Goal: Task Accomplishment & Management: Manage account settings

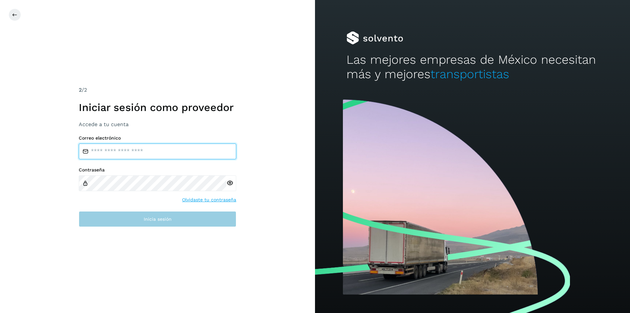
type input "**********"
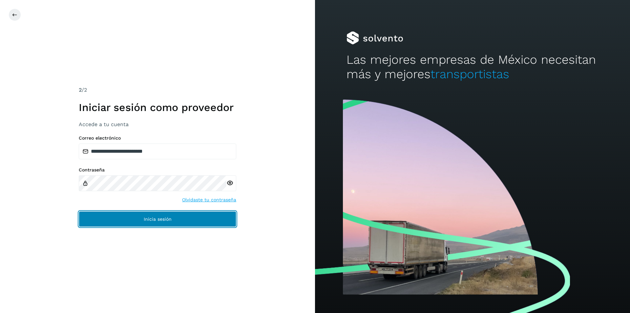
click at [217, 220] on button "Inicia sesión" at bounding box center [157, 219] width 157 height 16
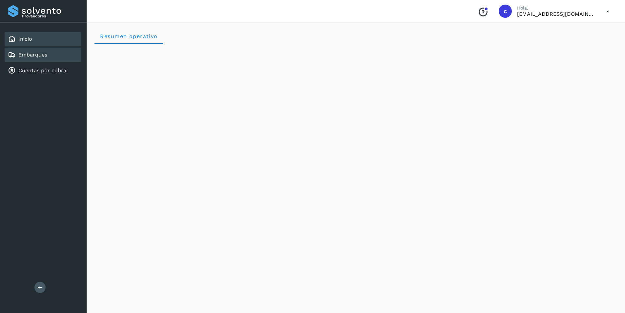
click at [63, 50] on div "Embarques" at bounding box center [43, 55] width 77 height 14
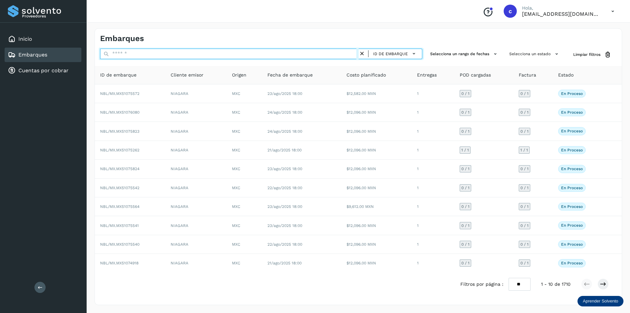
click at [134, 53] on input "text" at bounding box center [229, 54] width 258 height 10
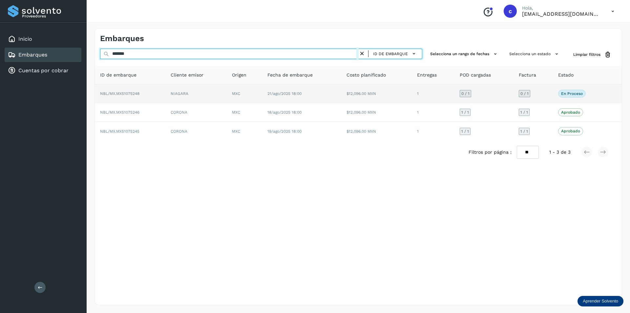
type input "*******"
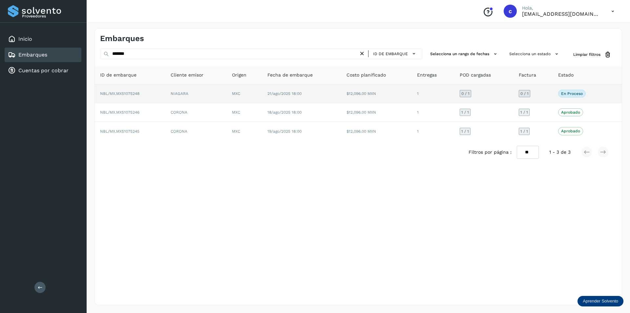
click at [155, 97] on td "NBL/MX.MX51075248" at bounding box center [130, 93] width 71 height 19
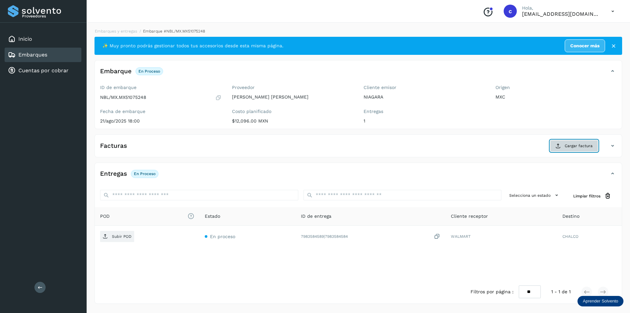
click at [575, 150] on button "Cargar factura" at bounding box center [574, 146] width 48 height 12
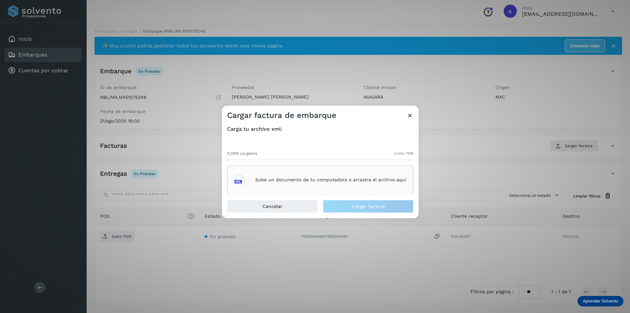
click at [352, 187] on div "Sube un documento de tu computadora o arrastra el archivo aquí" at bounding box center [320, 180] width 172 height 18
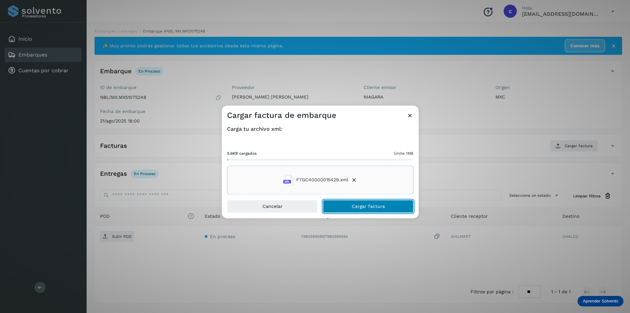
click at [376, 205] on span "Cargar factura" at bounding box center [368, 206] width 33 height 5
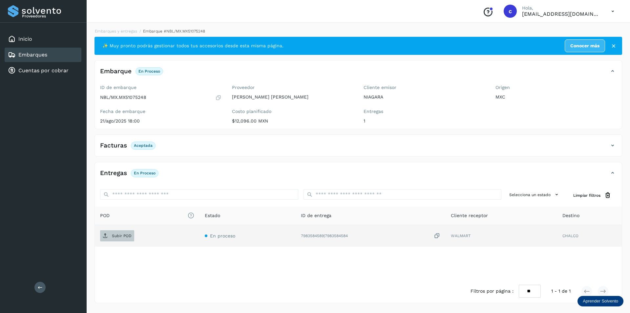
click at [123, 237] on p "Subir POD" at bounding box center [122, 235] width 20 height 5
click at [119, 236] on p "PDF" at bounding box center [116, 235] width 8 height 5
click at [140, 240] on div at bounding box center [138, 235] width 11 height 11
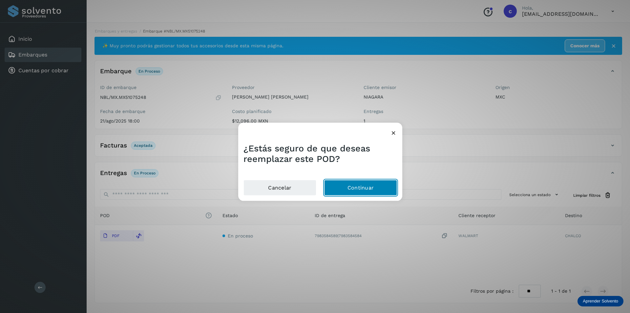
click at [343, 193] on button "Continuar" at bounding box center [360, 188] width 73 height 16
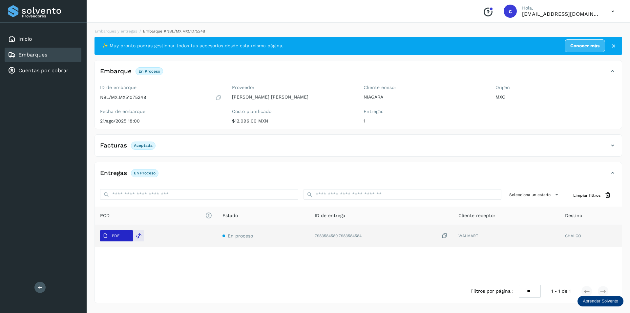
click at [121, 238] on span "PDF" at bounding box center [111, 235] width 22 height 10
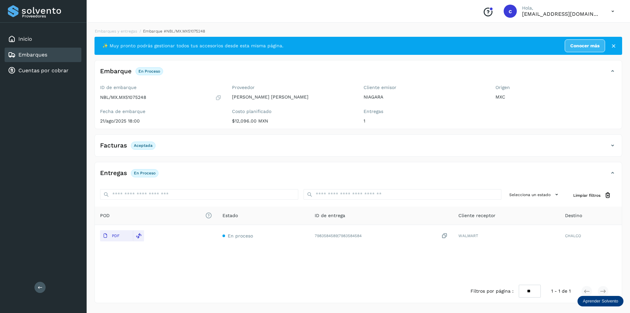
click at [58, 58] on div "Embarques" at bounding box center [43, 55] width 77 height 14
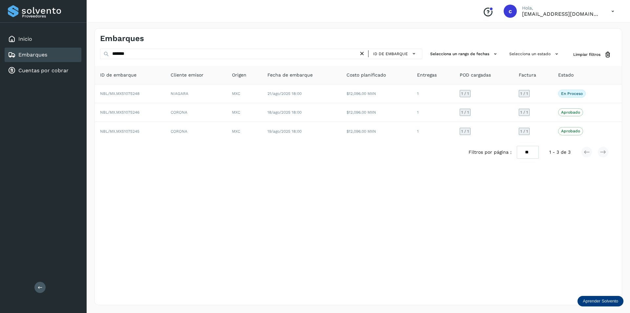
click at [363, 53] on icon at bounding box center [361, 53] width 7 height 7
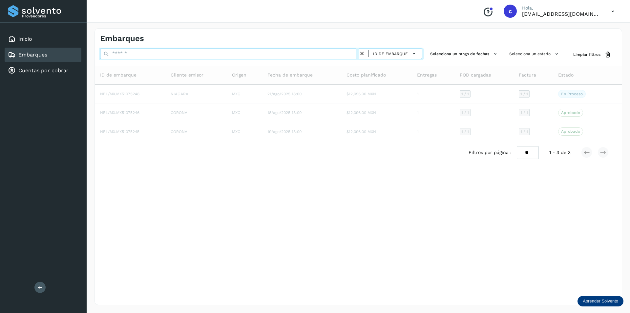
click at [322, 52] on input "text" at bounding box center [229, 54] width 258 height 10
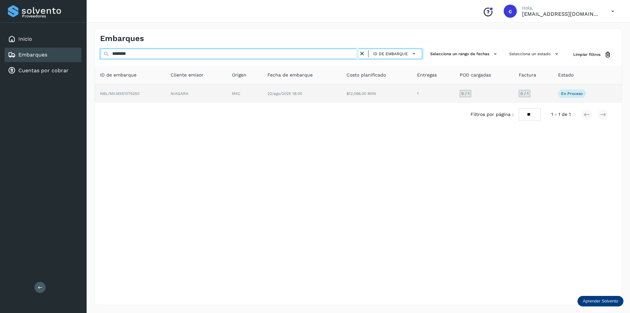
type input "********"
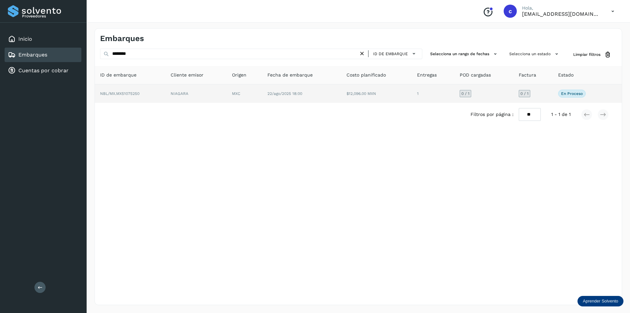
click at [262, 87] on td "MXC" at bounding box center [301, 93] width 79 height 18
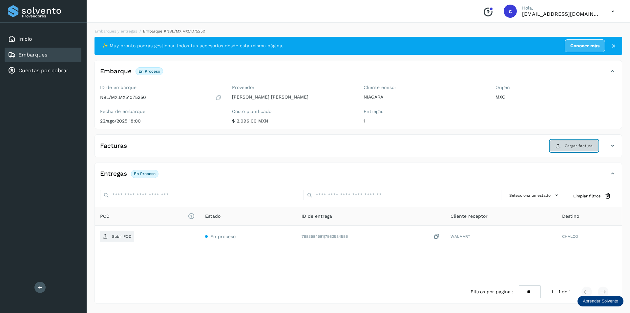
click at [580, 145] on span "Cargar factura" at bounding box center [578, 146] width 28 height 6
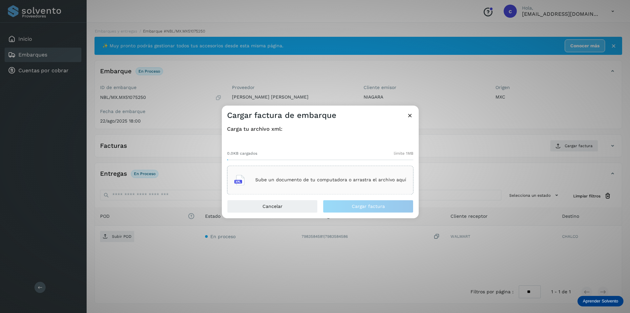
click at [352, 184] on div "Sube un documento de tu computadora o arrastra el archivo aquí" at bounding box center [320, 180] width 172 height 18
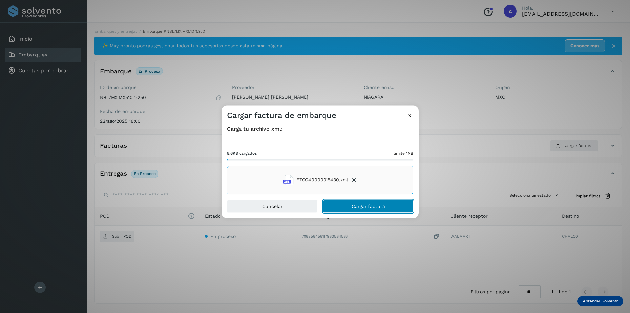
click at [383, 202] on button "Cargar factura" at bounding box center [368, 205] width 91 height 13
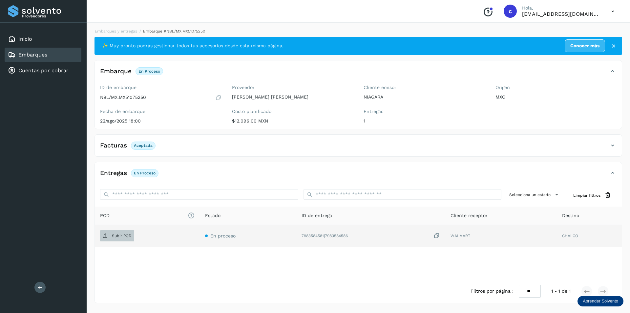
click at [117, 233] on span "Subir POD" at bounding box center [117, 235] width 34 height 10
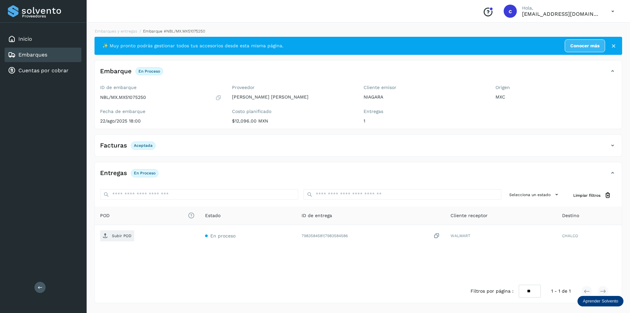
click at [615, 140] on div "Facturas Aceptada" at bounding box center [358, 148] width 527 height 16
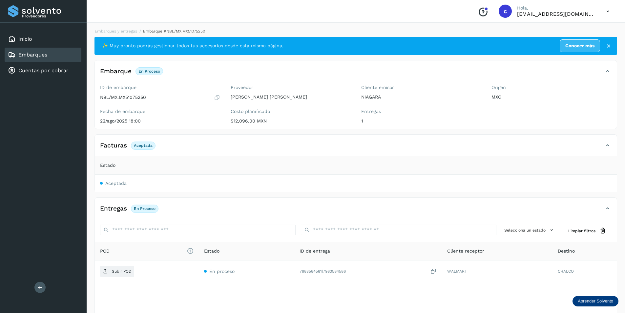
click at [143, 143] on span "Aceptada" at bounding box center [143, 145] width 25 height 8
click at [115, 180] on td "Aceptada" at bounding box center [356, 182] width 522 height 17
click at [39, 55] on link "Embarques" at bounding box center [32, 54] width 29 height 6
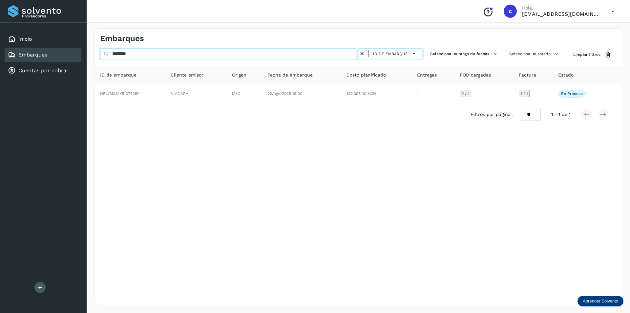
click at [151, 55] on input "********" at bounding box center [229, 54] width 258 height 10
type input "********"
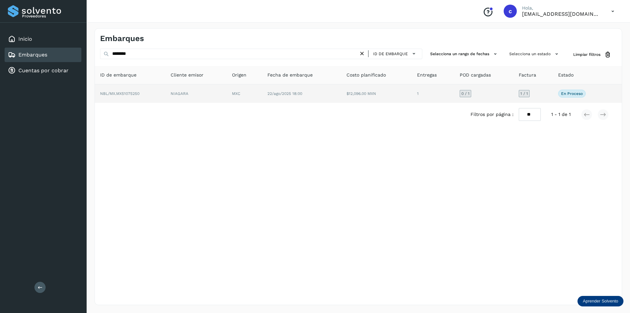
click at [165, 98] on td "NBL/MX.MX51075250" at bounding box center [195, 93] width 61 height 18
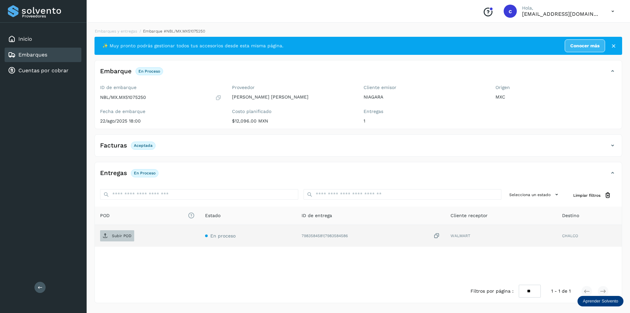
click at [116, 233] on p "Subir POD" at bounding box center [122, 235] width 20 height 5
click at [122, 233] on button "PDF" at bounding box center [116, 235] width 33 height 11
click at [135, 233] on div at bounding box center [138, 235] width 11 height 11
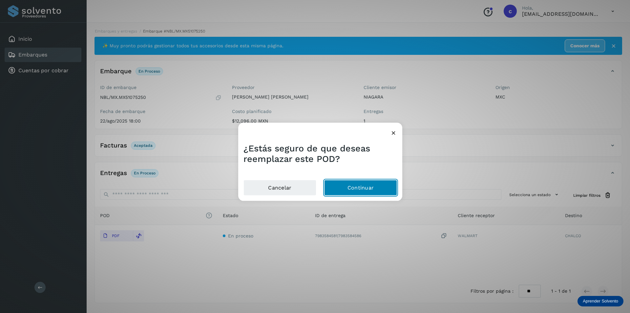
click at [368, 189] on button "Continuar" at bounding box center [360, 188] width 73 height 16
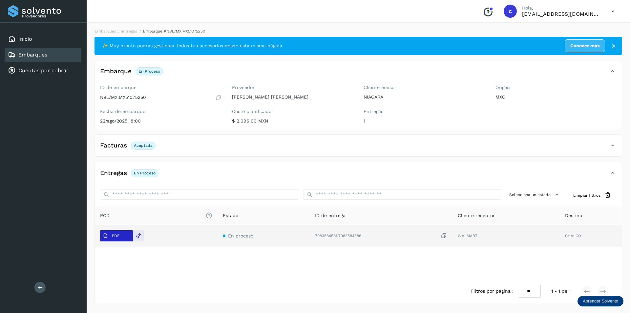
click at [116, 237] on p "PDF" at bounding box center [116, 235] width 8 height 5
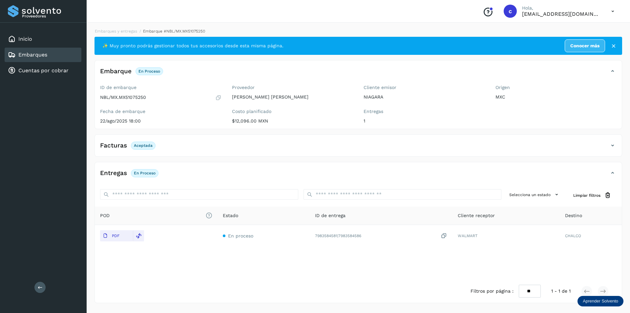
click at [46, 56] on link "Embarques" at bounding box center [32, 54] width 29 height 6
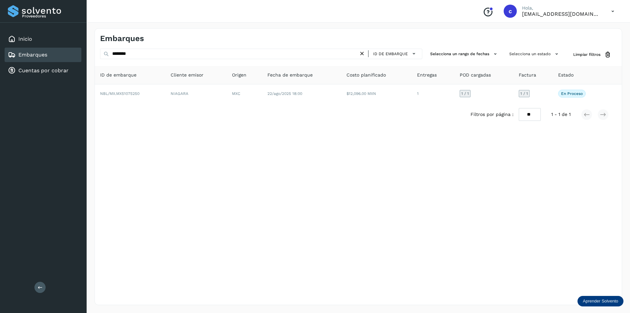
click at [361, 54] on icon at bounding box center [361, 53] width 7 height 7
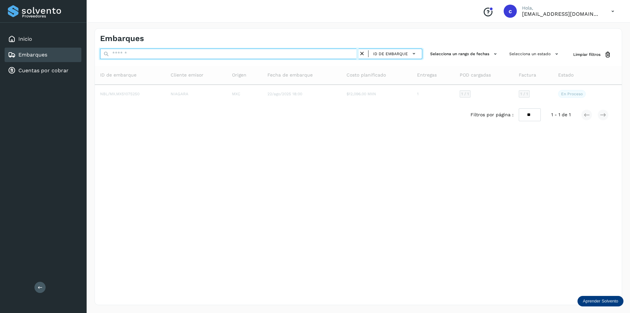
click at [291, 52] on input "text" at bounding box center [229, 54] width 258 height 10
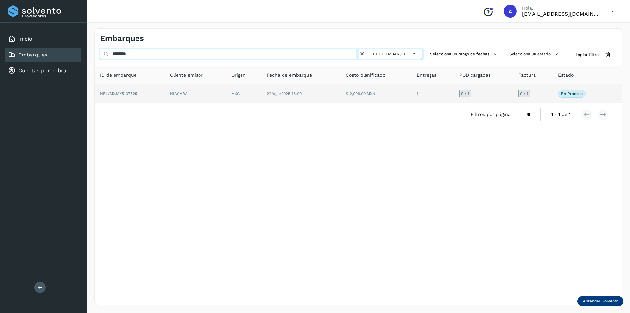
type input "********"
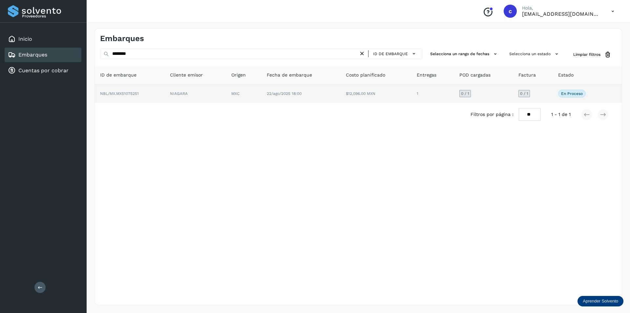
click at [261, 96] on td "MXC" at bounding box center [300, 93] width 79 height 18
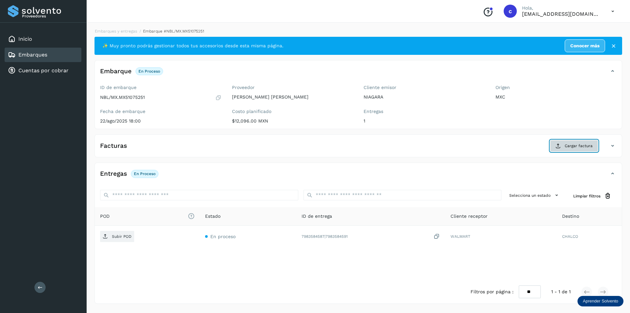
click at [556, 147] on icon at bounding box center [557, 145] width 5 height 5
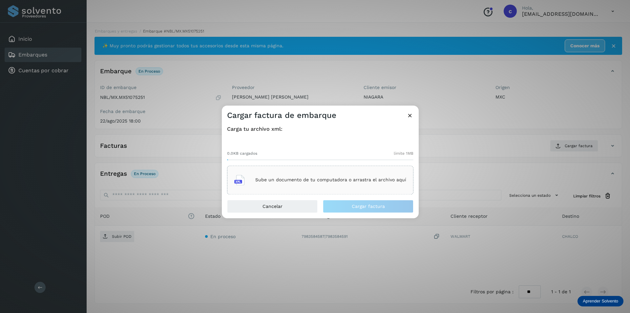
click at [373, 184] on div "Sube un documento de tu computadora o arrastra el archivo aquí" at bounding box center [320, 180] width 172 height 18
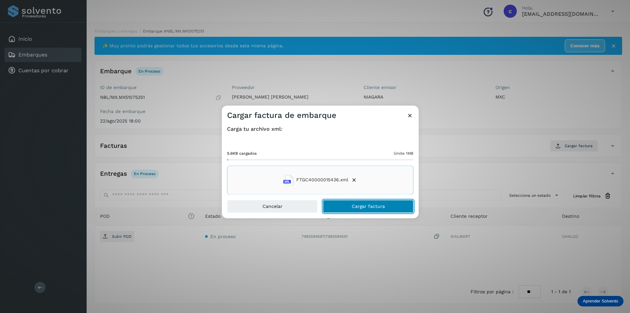
click at [376, 207] on span "Cargar factura" at bounding box center [368, 206] width 33 height 5
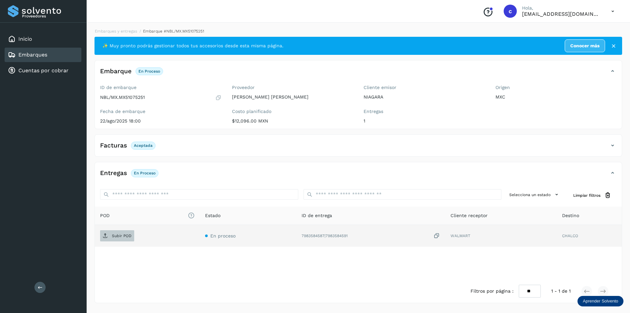
click at [116, 233] on span "Subir POD" at bounding box center [117, 235] width 34 height 10
click at [114, 240] on span "PDF" at bounding box center [111, 235] width 22 height 10
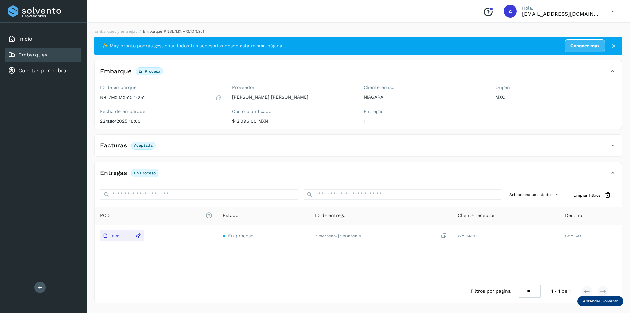
click at [66, 53] on div "Embarques" at bounding box center [43, 55] width 77 height 14
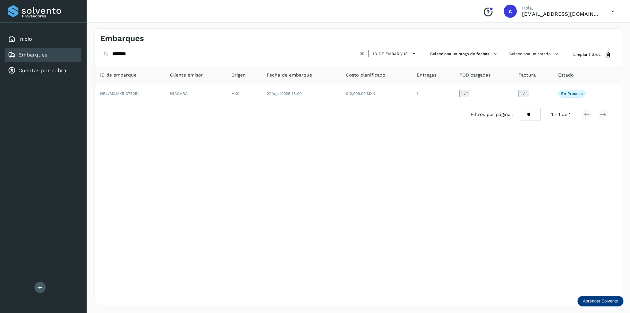
click at [363, 52] on icon at bounding box center [361, 53] width 7 height 7
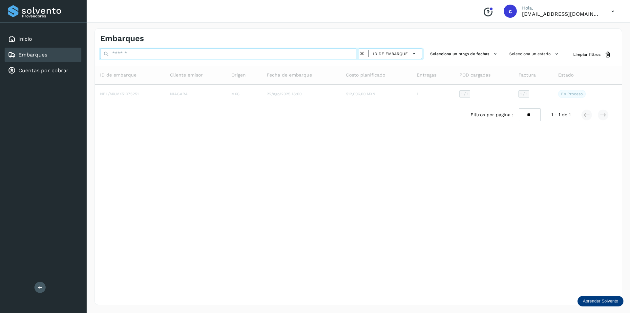
click at [301, 54] on input "text" at bounding box center [229, 54] width 258 height 10
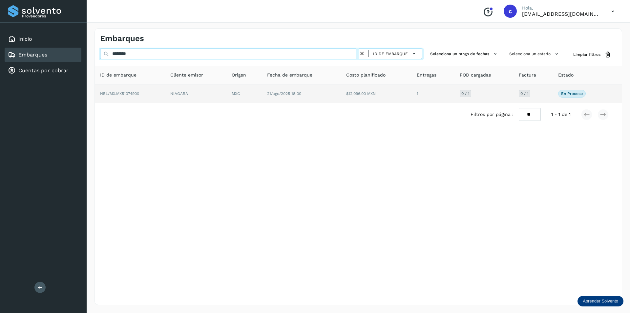
type input "********"
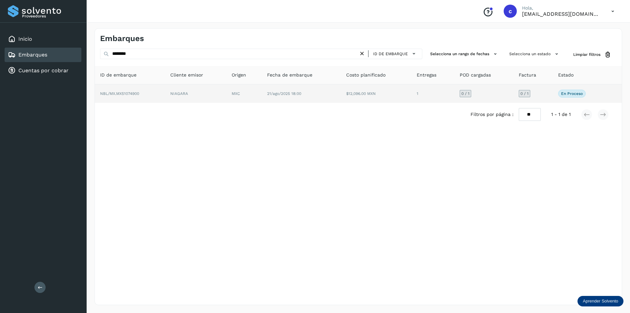
click at [165, 93] on td "NBL/MX.MX51074900" at bounding box center [195, 93] width 61 height 18
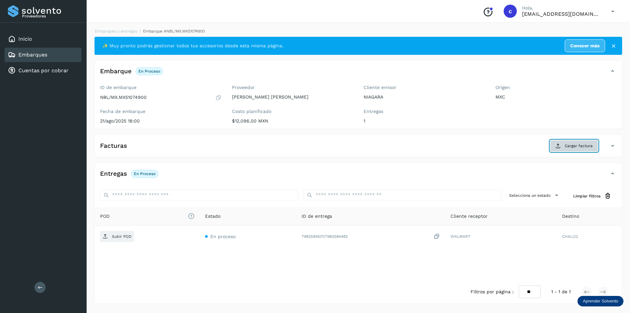
click at [568, 151] on button "Cargar factura" at bounding box center [574, 146] width 48 height 12
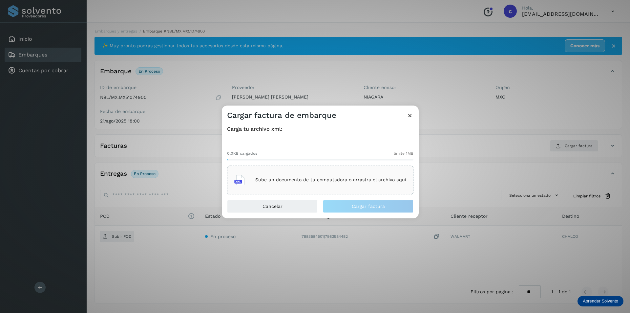
click at [335, 173] on div "Sube un documento de tu computadora o arrastra el archivo aquí" at bounding box center [320, 180] width 172 height 18
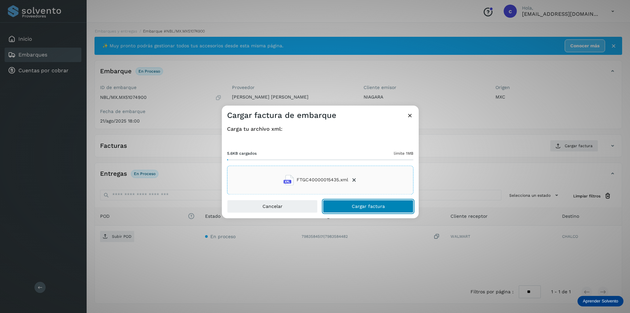
click at [400, 205] on button "Cargar factura" at bounding box center [368, 205] width 91 height 13
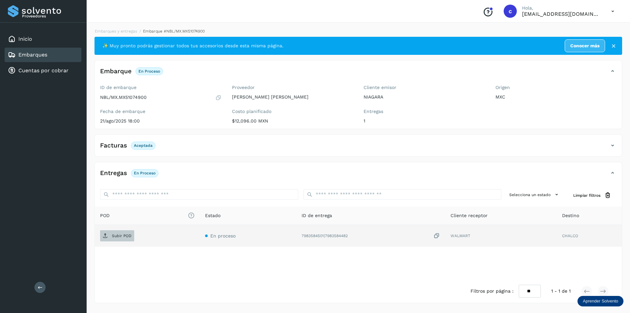
click at [115, 235] on p "Subir POD" at bounding box center [122, 235] width 20 height 5
click at [131, 232] on button "PDF" at bounding box center [116, 235] width 33 height 11
click at [115, 235] on p "PDF" at bounding box center [116, 235] width 8 height 5
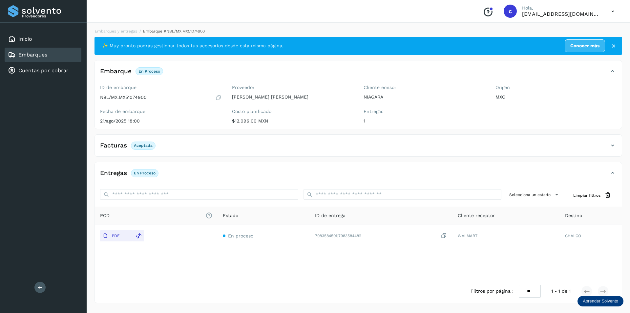
click at [64, 59] on div "Embarques" at bounding box center [43, 55] width 77 height 14
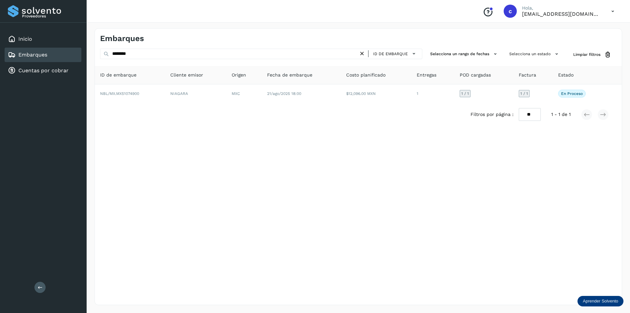
click at [363, 52] on icon at bounding box center [361, 53] width 7 height 7
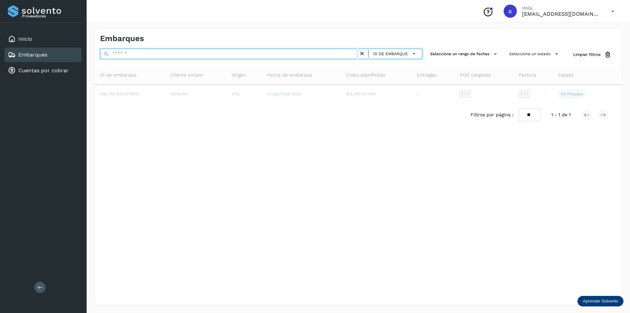
click at [292, 54] on input "text" at bounding box center [229, 54] width 258 height 10
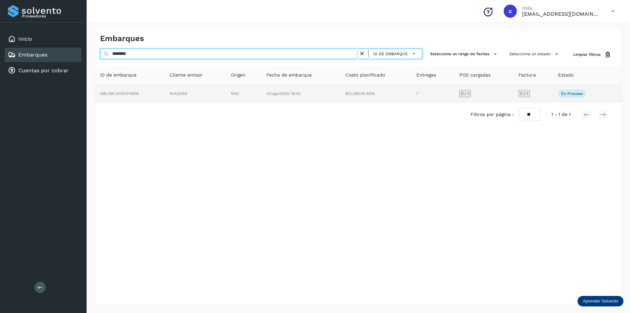
type input "********"
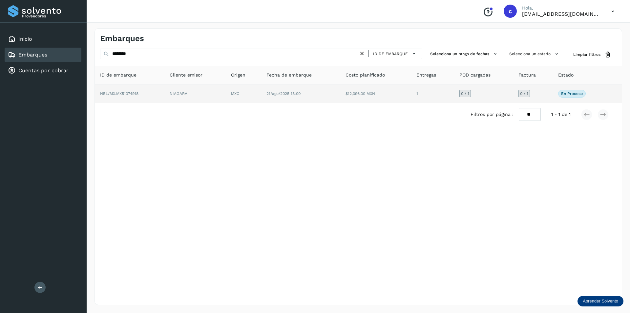
click at [226, 94] on td "NIAGARA" at bounding box center [243, 93] width 35 height 18
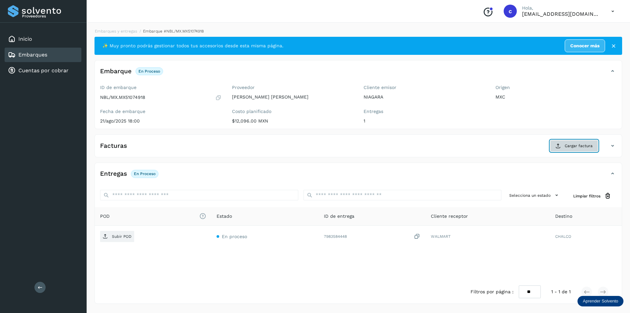
click at [571, 143] on span "Cargar factura" at bounding box center [578, 146] width 28 height 6
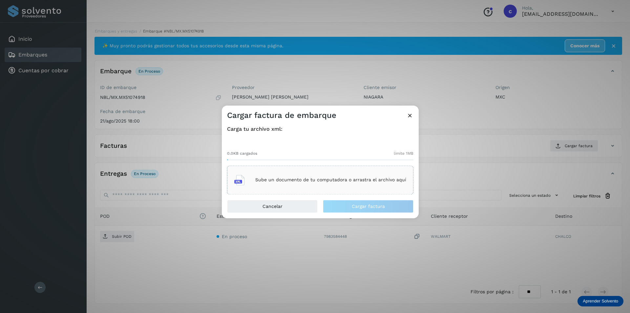
click at [314, 186] on div "Sube un documento de tu computadora o arrastra el archivo aquí" at bounding box center [320, 180] width 172 height 18
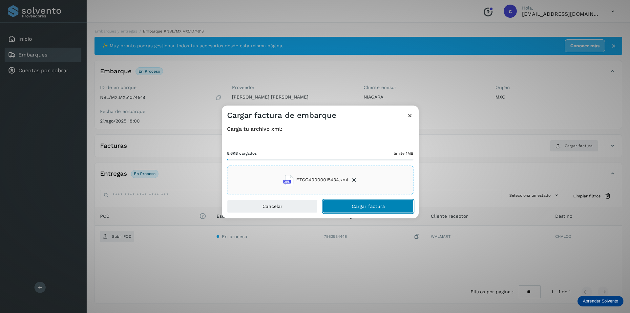
click at [359, 201] on button "Cargar factura" at bounding box center [368, 205] width 91 height 13
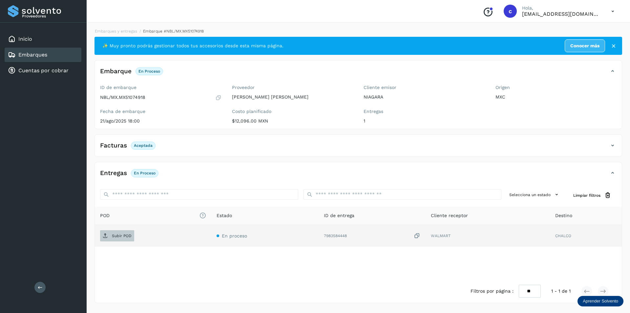
click at [123, 235] on p "Subir POD" at bounding box center [122, 235] width 20 height 5
click at [43, 53] on link "Embarques" at bounding box center [32, 54] width 29 height 6
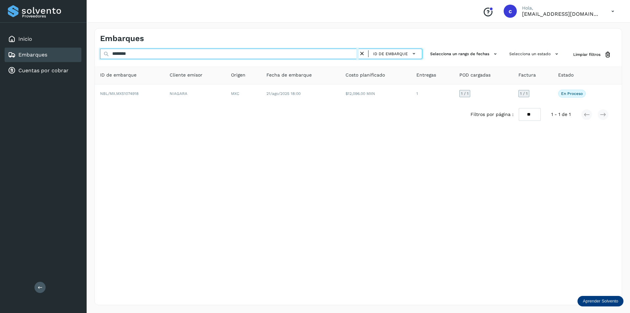
click at [224, 55] on input "********" at bounding box center [229, 54] width 258 height 10
type input "*"
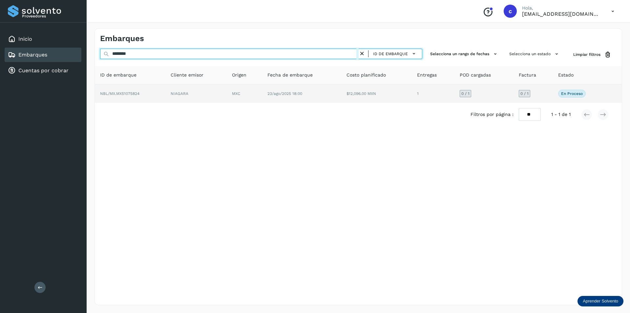
type input "********"
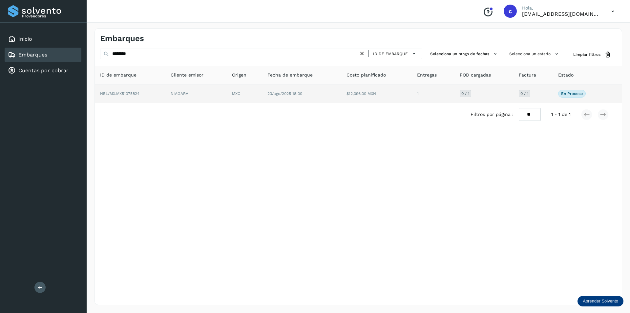
click at [227, 98] on td "NIAGARA" at bounding box center [244, 93] width 35 height 18
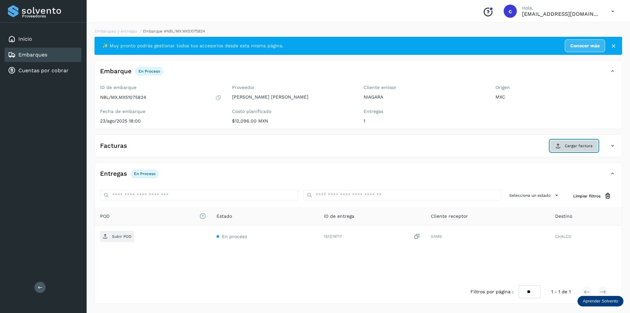
click at [571, 144] on span "Cargar factura" at bounding box center [578, 146] width 28 height 6
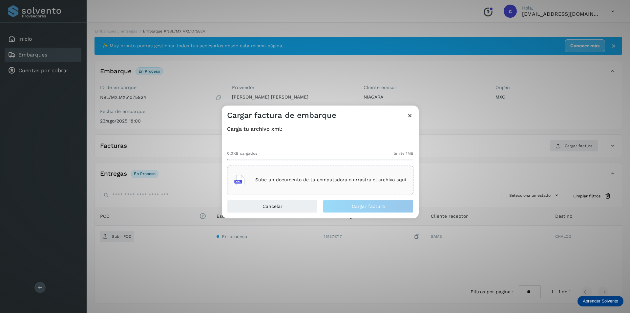
click at [324, 181] on p "Sube un documento de tu computadora o arrastra el archivo aquí" at bounding box center [330, 180] width 151 height 6
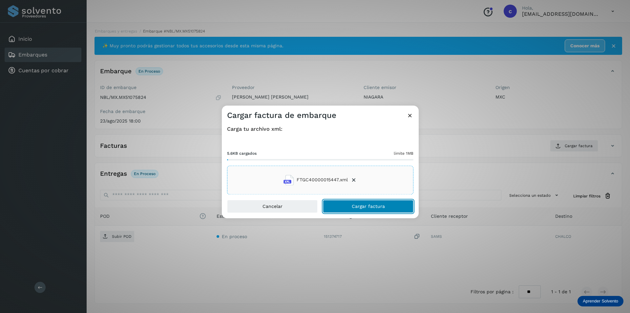
click at [354, 204] on span "Cargar factura" at bounding box center [368, 206] width 33 height 5
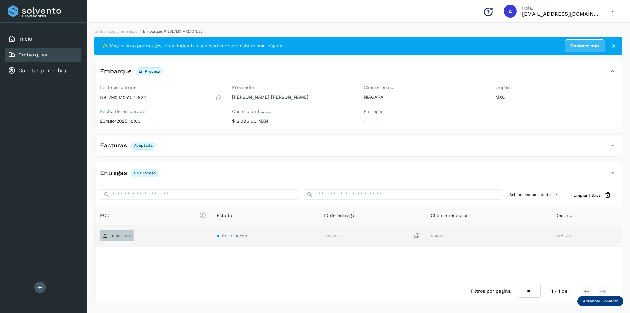
click at [104, 231] on span "Subir POD" at bounding box center [117, 235] width 34 height 10
click at [110, 236] on span "PDF" at bounding box center [111, 235] width 22 height 10
click at [138, 236] on icon at bounding box center [139, 236] width 6 height 6
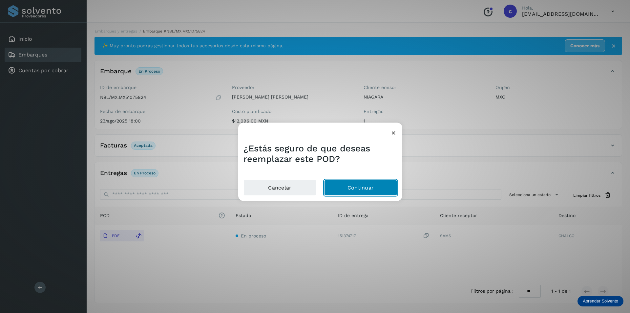
click at [337, 184] on button "Continuar" at bounding box center [360, 188] width 73 height 16
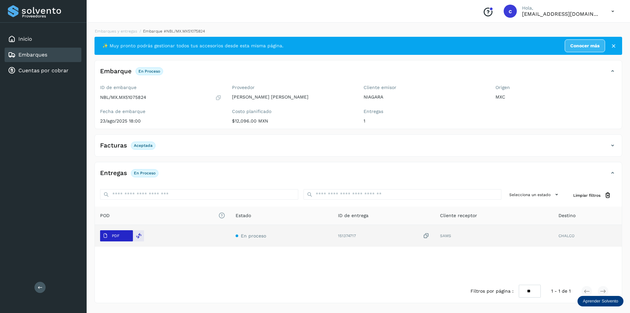
click at [111, 236] on span "PDF" at bounding box center [111, 235] width 22 height 10
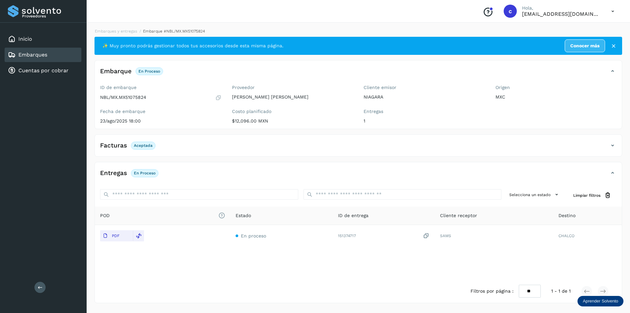
click at [54, 56] on div "Embarques" at bounding box center [43, 55] width 77 height 14
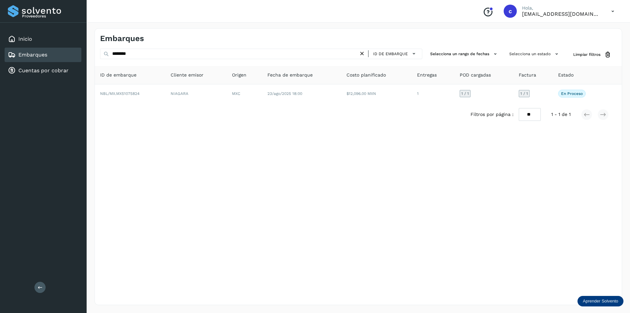
click at [362, 54] on icon at bounding box center [361, 53] width 7 height 7
click at [363, 53] on icon at bounding box center [361, 53] width 7 height 7
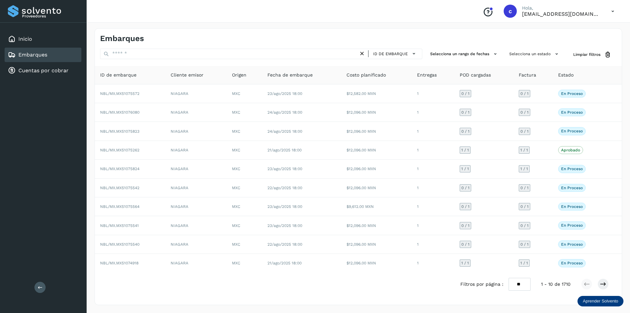
click at [165, 82] on th "ID de embarque" at bounding box center [195, 75] width 61 height 18
drag, startPoint x: 150, startPoint y: 74, endPoint x: 124, endPoint y: 191, distance: 119.5
click at [165, 74] on th "ID de embarque" at bounding box center [195, 75] width 61 height 18
